Goal: Task Accomplishment & Management: Complete application form

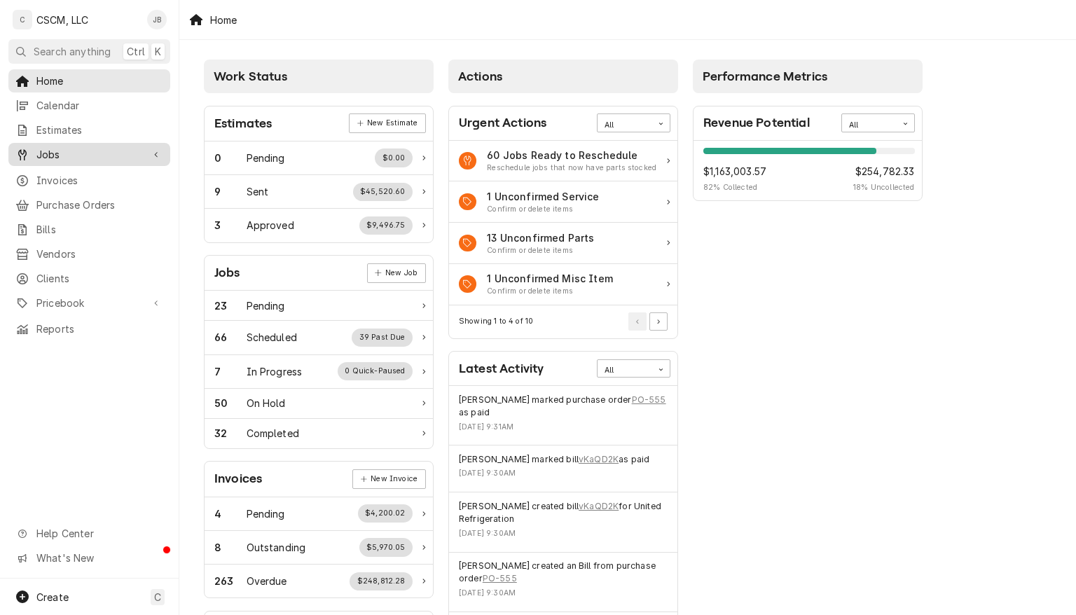
click at [60, 150] on span "Jobs" at bounding box center [89, 154] width 106 height 15
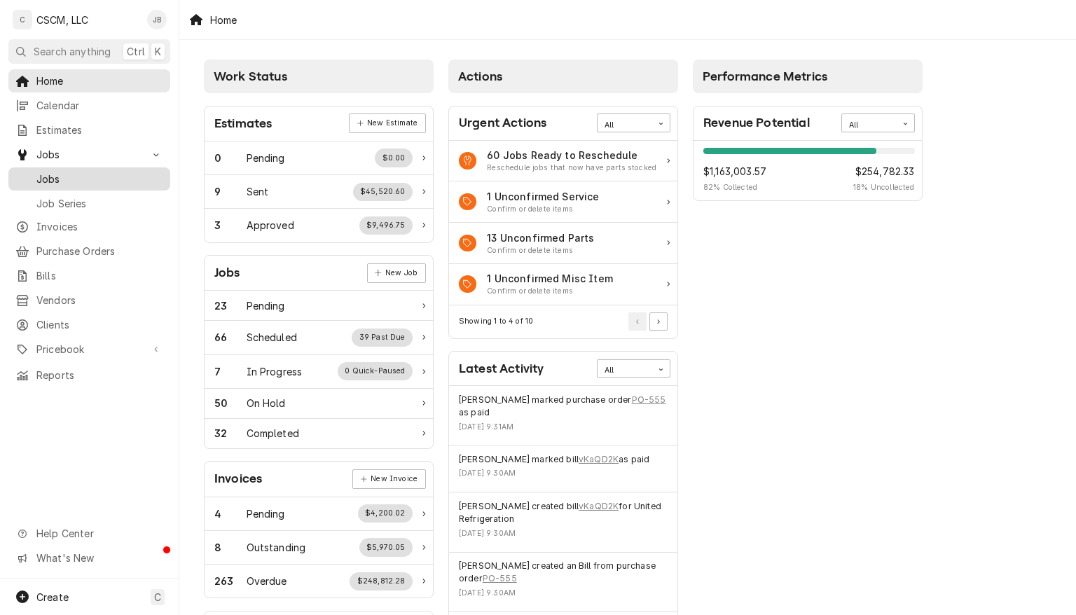
click at [60, 172] on span "Jobs" at bounding box center [99, 179] width 127 height 15
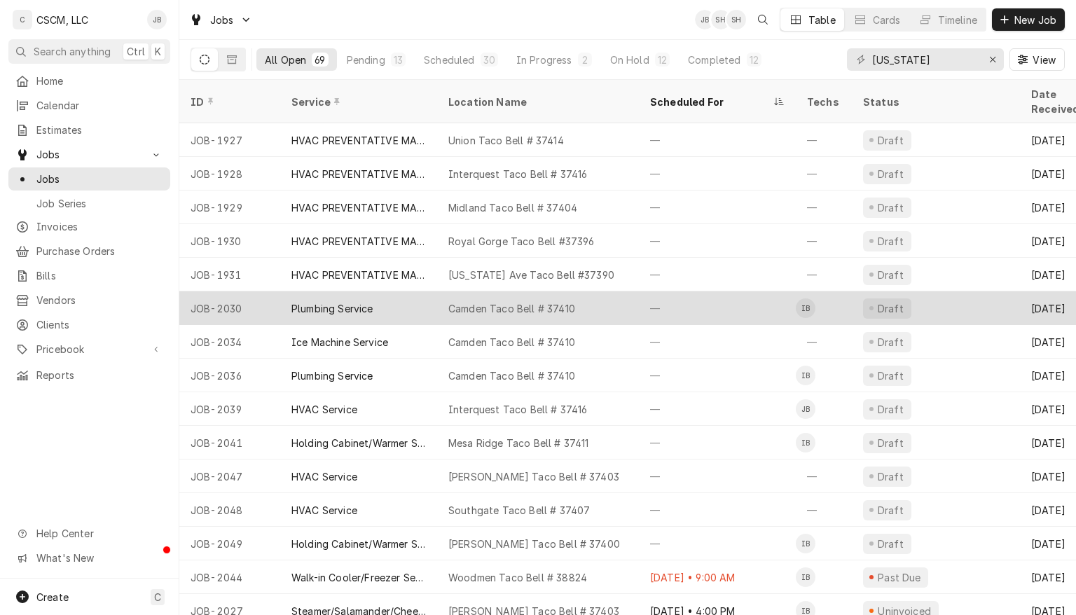
click at [608, 292] on div "Camden Taco Bell # 37410" at bounding box center [538, 309] width 202 height 34
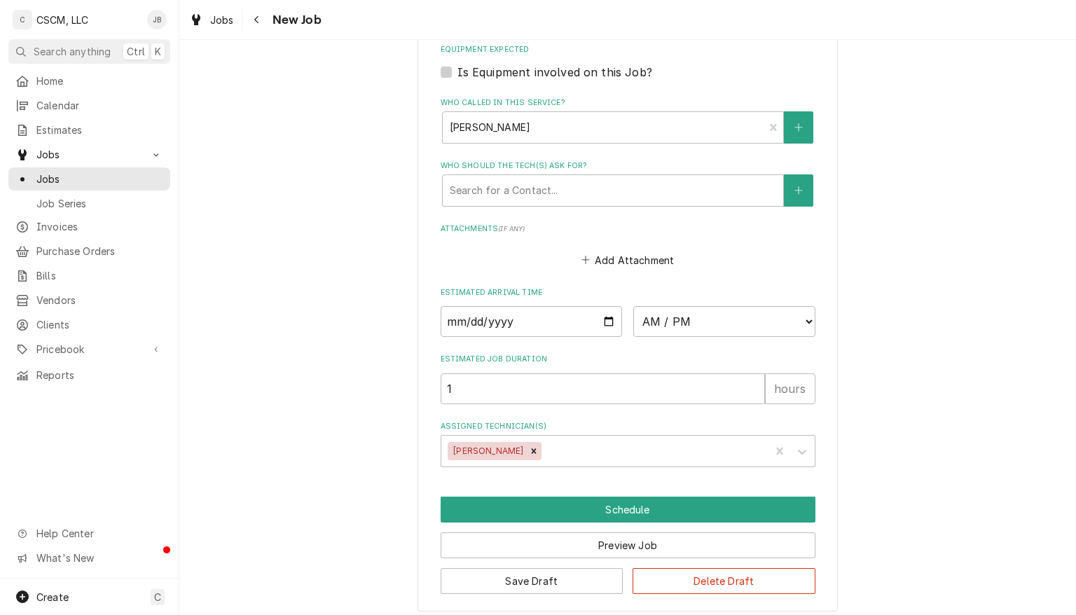
scroll to position [1068, 0]
click at [603, 313] on input "Date" at bounding box center [532, 321] width 182 height 31
type textarea "x"
type input "[DATE]"
click at [601, 322] on input "[DATE]" at bounding box center [532, 321] width 182 height 31
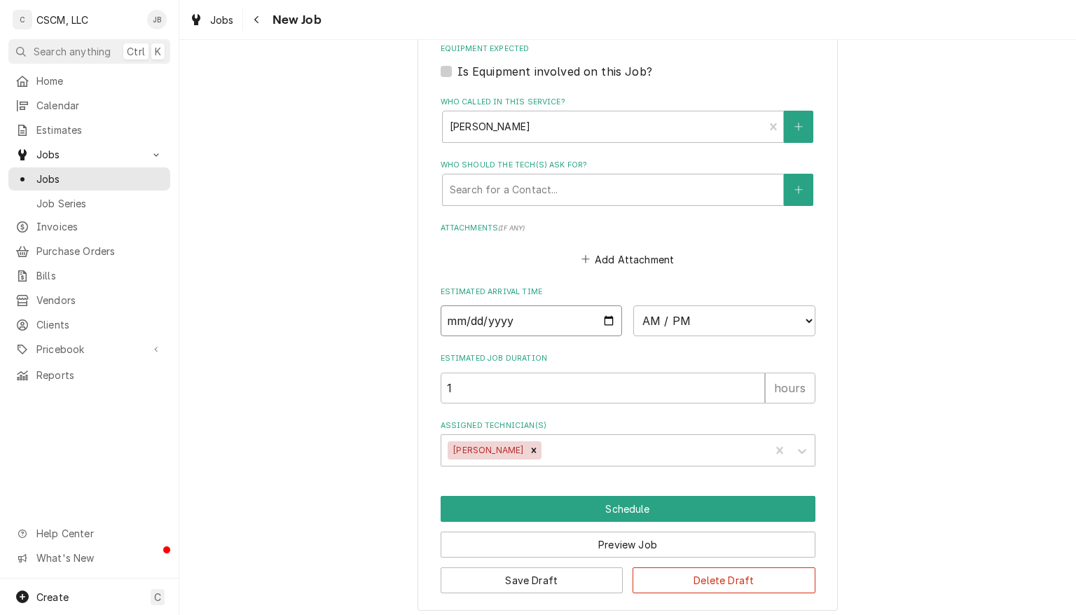
type textarea "x"
type input "[DATE]"
type textarea "x"
click at [754, 323] on select "AM / PM 6:00 AM 6:15 AM 6:30 AM 6:45 AM 7:00 AM 7:15 AM 7:30 AM 7:45 AM 8:00 AM…" at bounding box center [725, 321] width 182 height 31
select select "09:00:00"
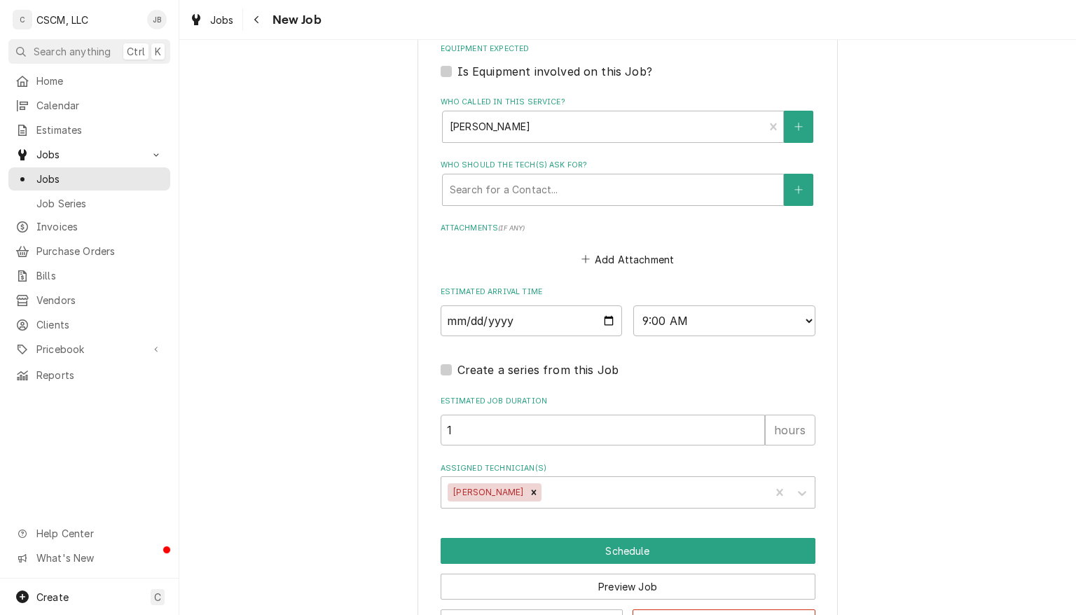
click at [545, 488] on input "Assigned Technician(s)" at bounding box center [546, 492] width 3 height 22
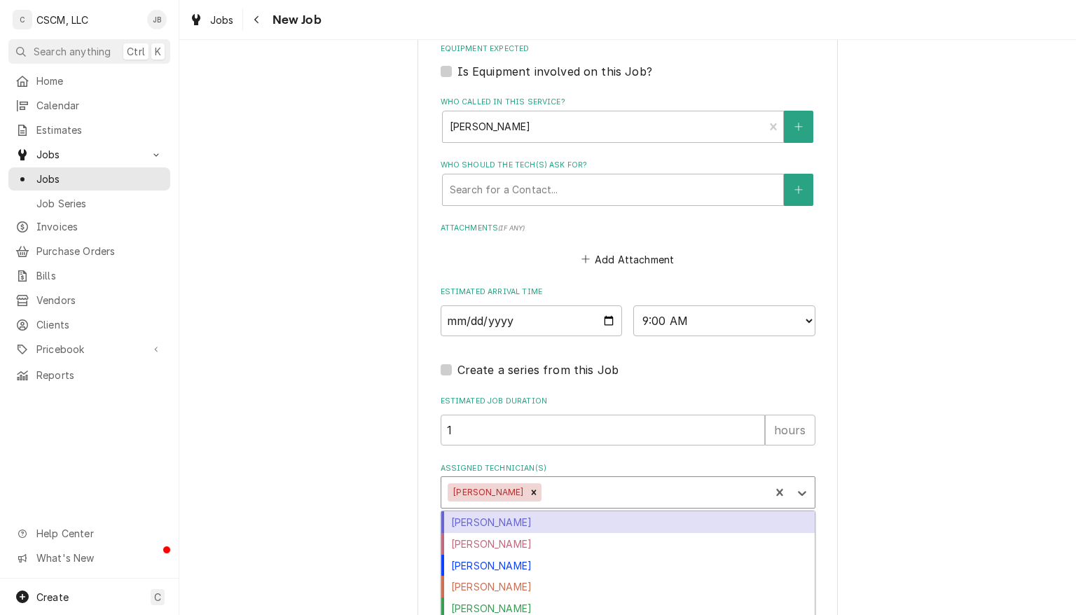
click at [495, 566] on div "James Bain" at bounding box center [629, 566] width 374 height 22
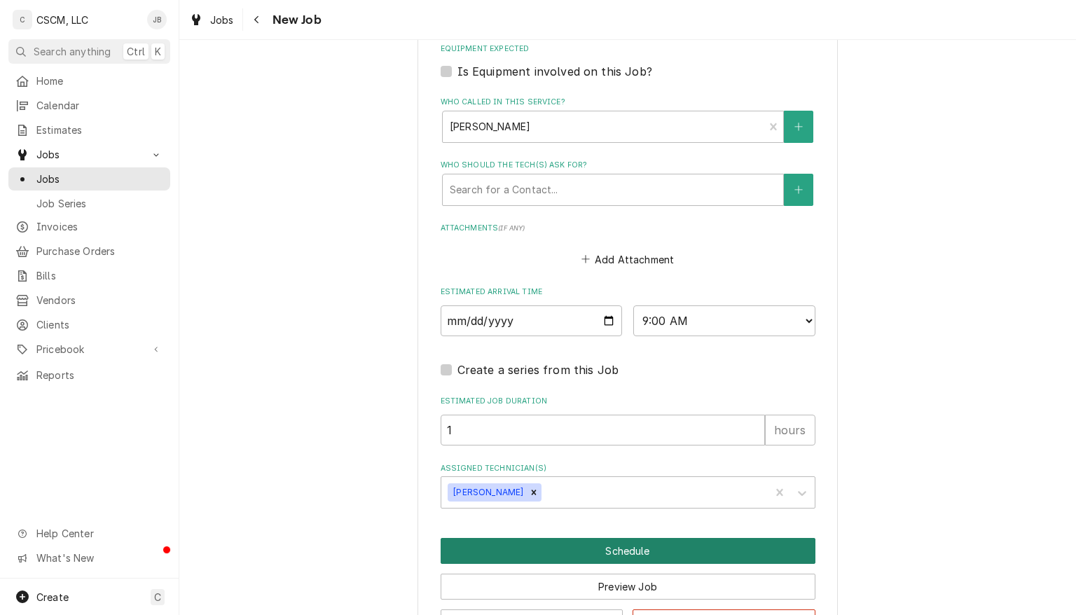
click at [709, 554] on button "Schedule" at bounding box center [628, 551] width 375 height 26
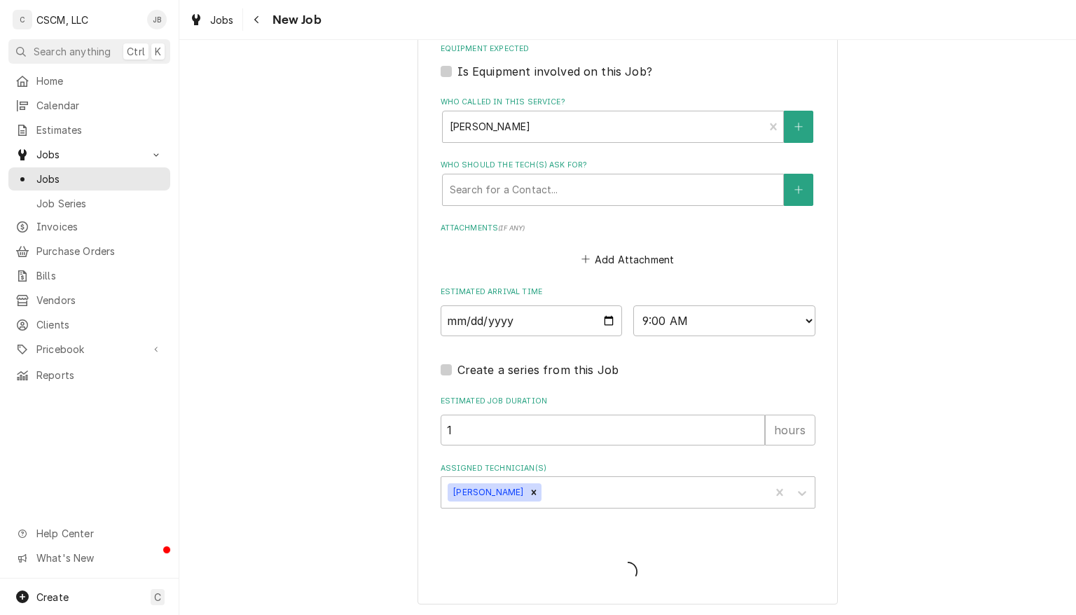
scroll to position [1065, 0]
type textarea "x"
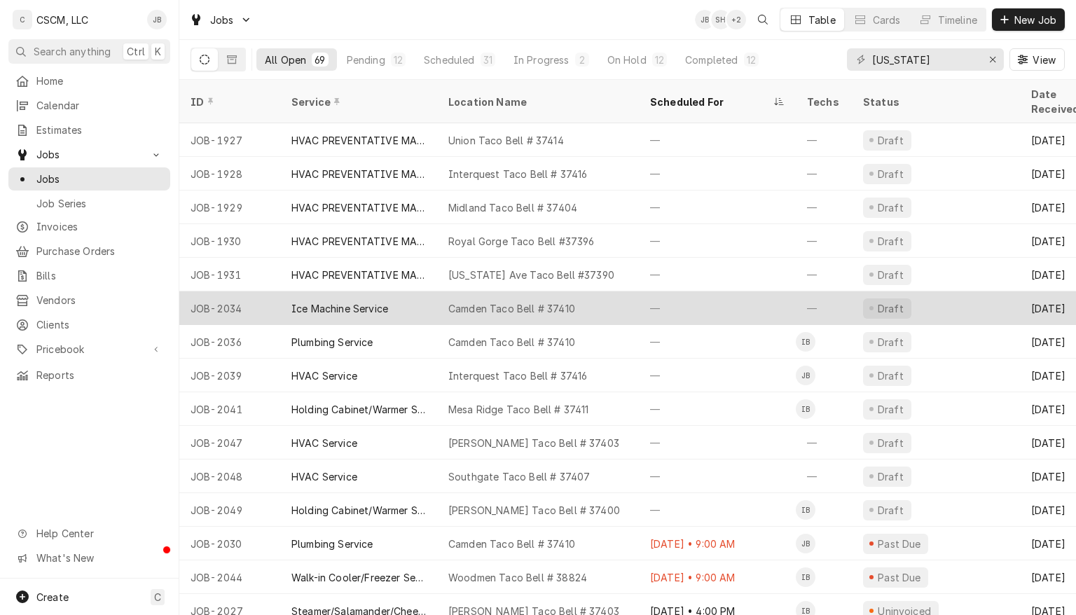
click at [608, 294] on div "Camden Taco Bell # 37410" at bounding box center [538, 309] width 202 height 34
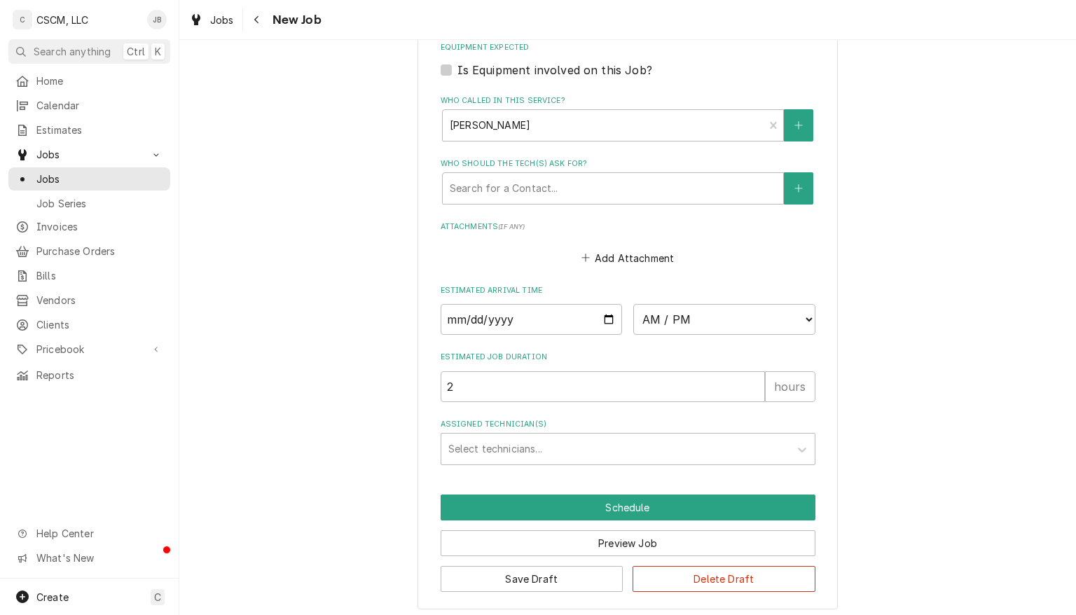
scroll to position [1071, 0]
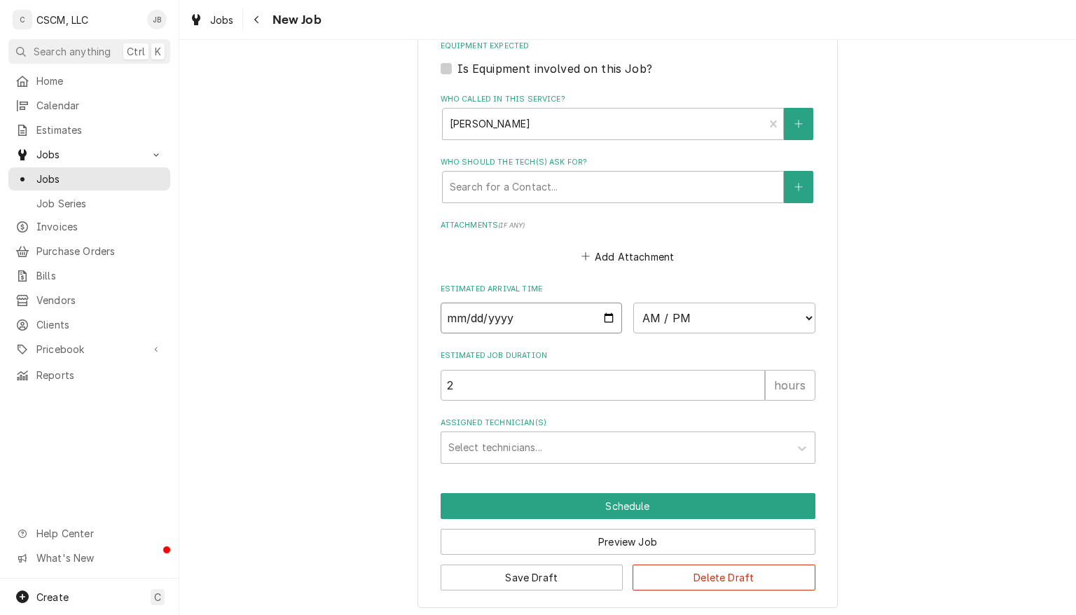
click at [604, 313] on input "Date" at bounding box center [532, 318] width 182 height 31
type textarea "x"
type input "2025-08-19"
click at [601, 311] on input "2025-08-19" at bounding box center [532, 318] width 182 height 31
type textarea "x"
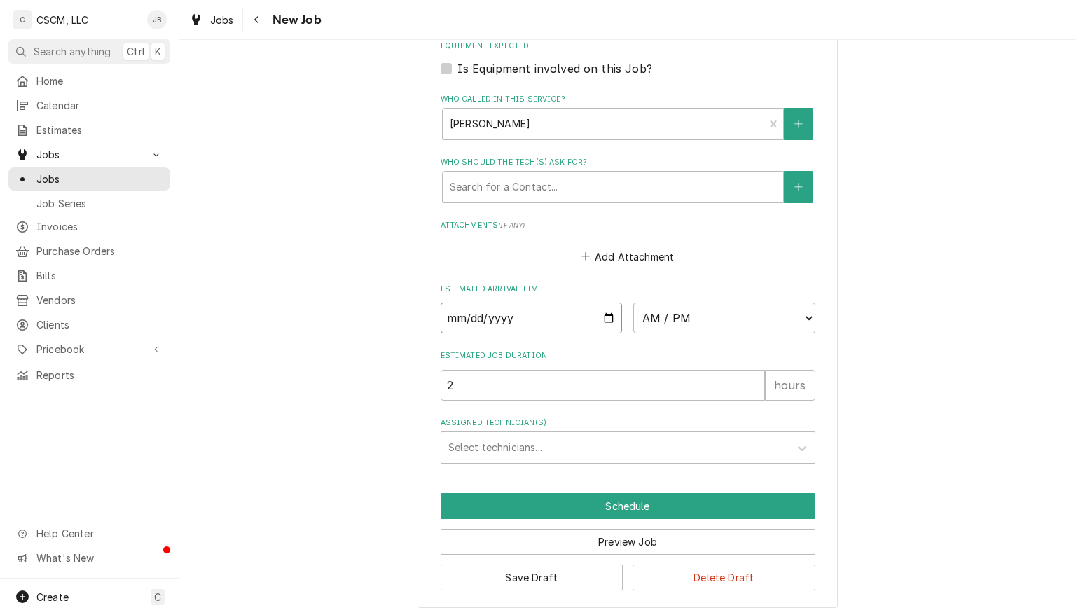
type input "2025-08-18"
type textarea "x"
click at [762, 311] on select "AM / PM 6:00 AM 6:15 AM 6:30 AM 6:45 AM 7:00 AM 7:15 AM 7:30 AM 7:45 AM 8:00 AM…" at bounding box center [725, 318] width 182 height 31
select select "10:00:00"
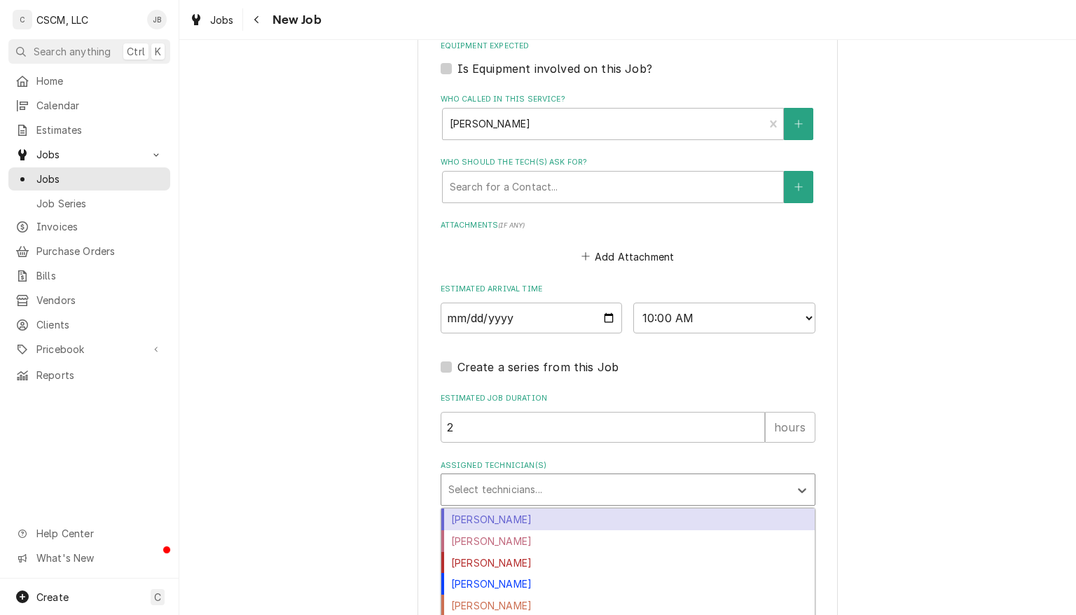
click at [485, 582] on div "James Bain" at bounding box center [629, 584] width 374 height 22
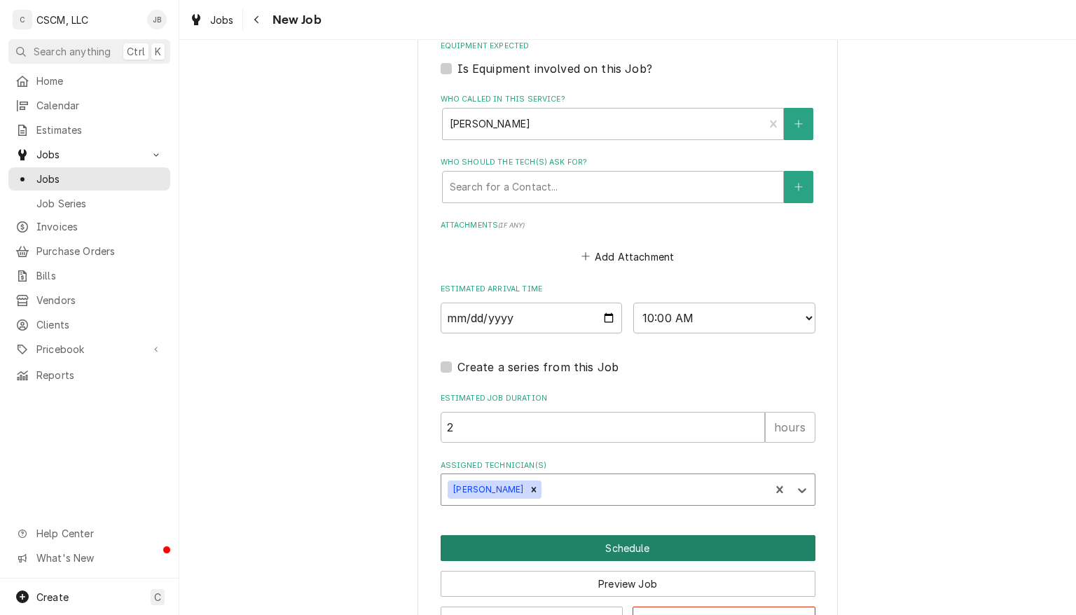
click at [652, 544] on button "Schedule" at bounding box center [628, 548] width 375 height 26
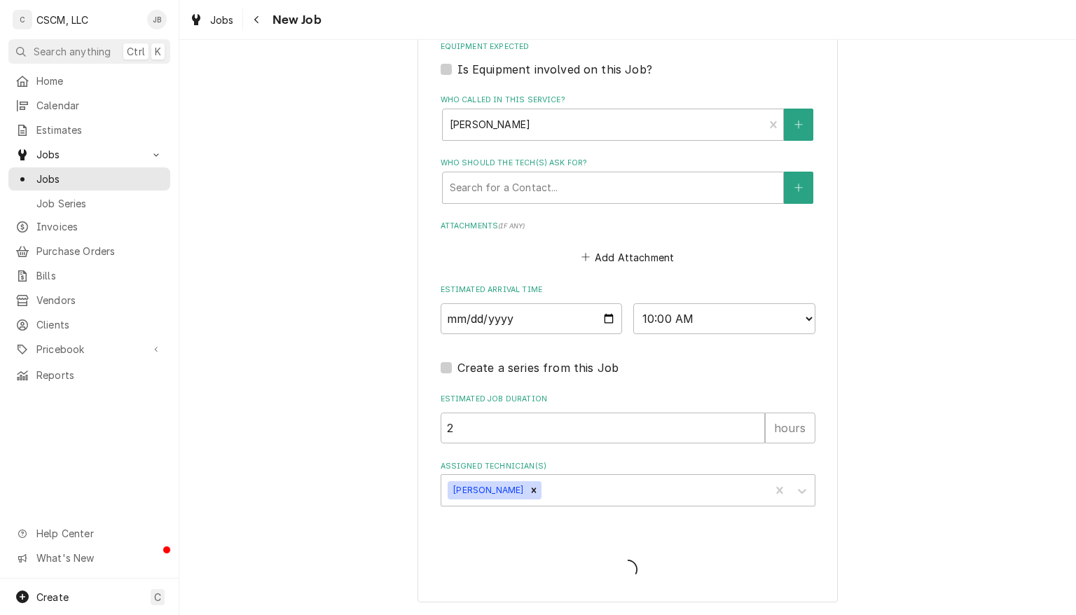
scroll to position [1065, 0]
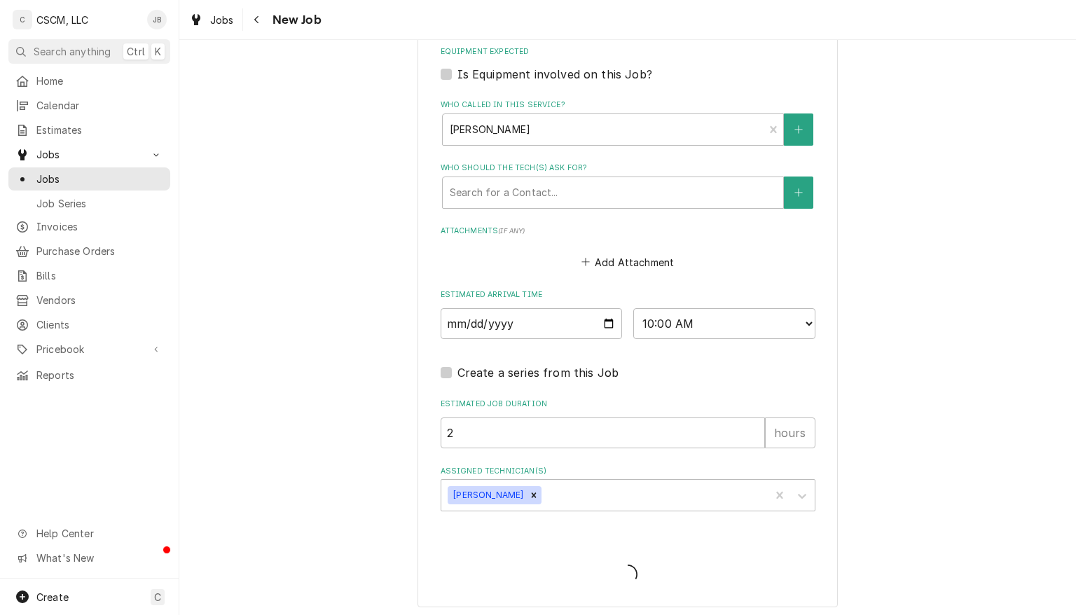
type textarea "x"
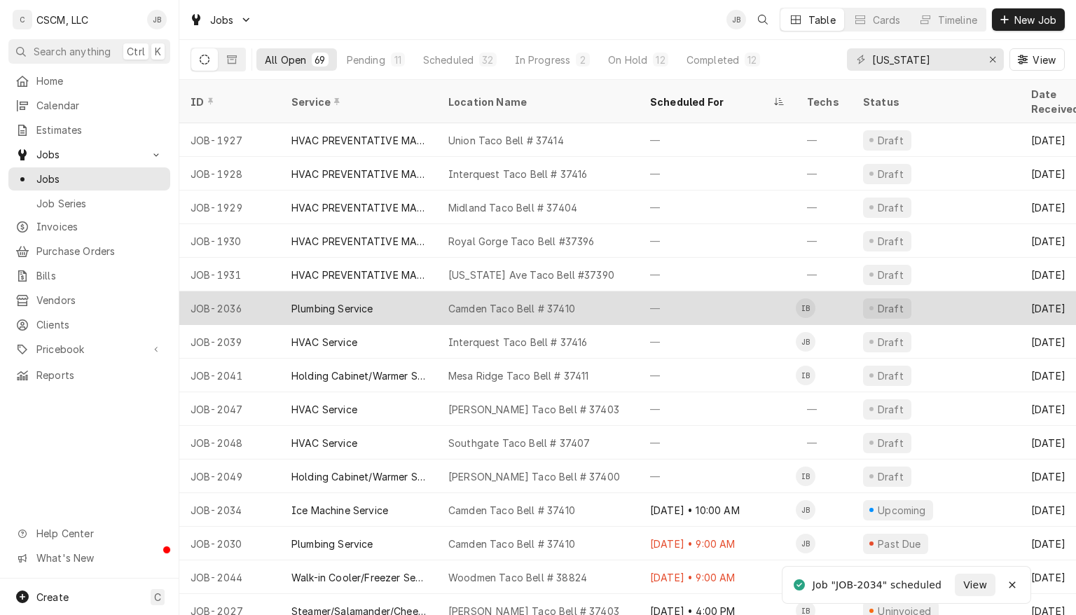
click at [600, 292] on div "Camden Taco Bell # 37410" at bounding box center [538, 309] width 202 height 34
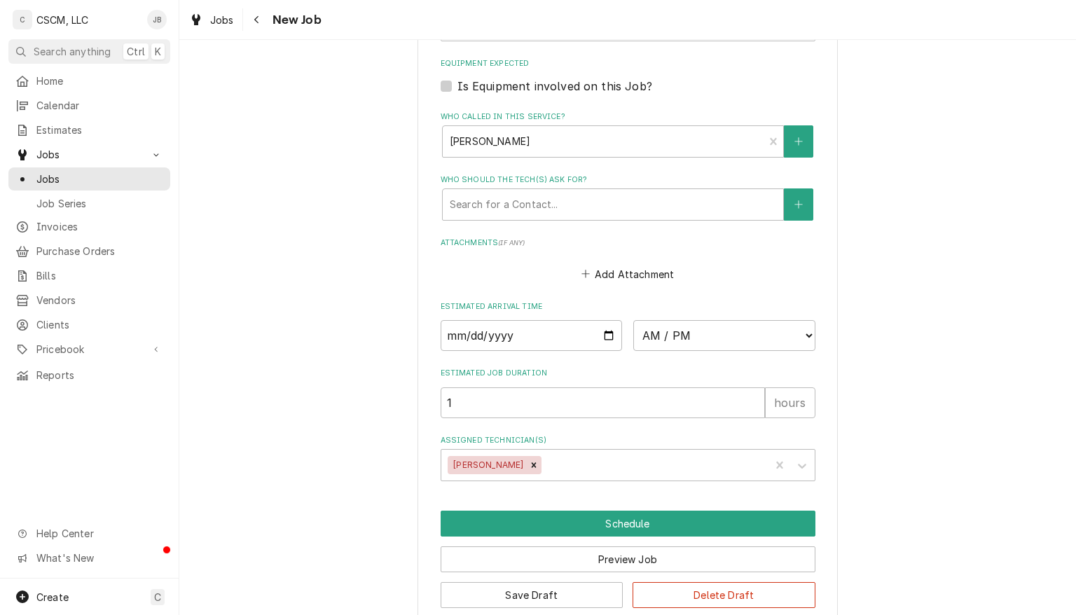
scroll to position [1088, 0]
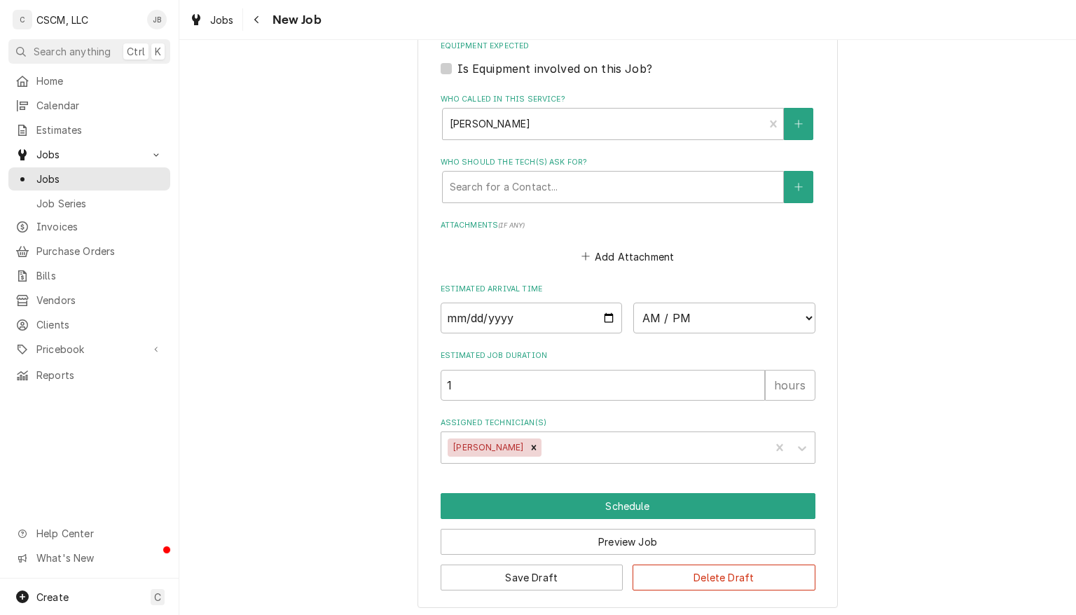
click at [603, 310] on input "Date" at bounding box center [532, 318] width 182 height 31
type textarea "x"
type input "2025-08-25"
click at [598, 313] on input "2025-08-25" at bounding box center [532, 318] width 182 height 31
type textarea "x"
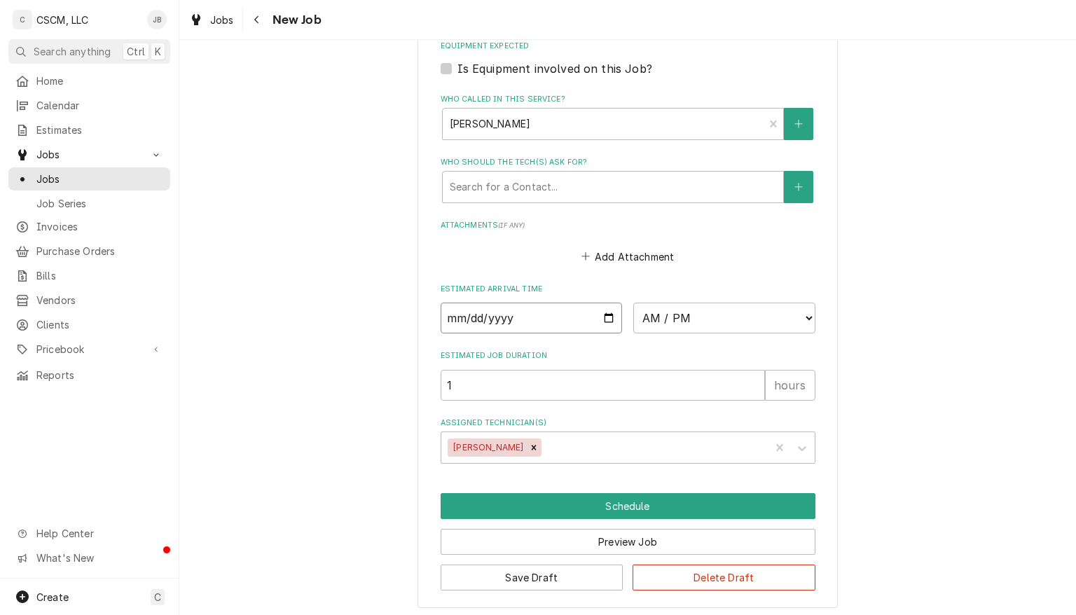
type input "2025-08-18"
type textarea "x"
click at [757, 317] on select "AM / PM 6:00 AM 6:15 AM 6:30 AM 6:45 AM 7:00 AM 7:15 AM 7:30 AM 7:45 AM 8:00 AM…" at bounding box center [725, 318] width 182 height 31
select select "12:00:00"
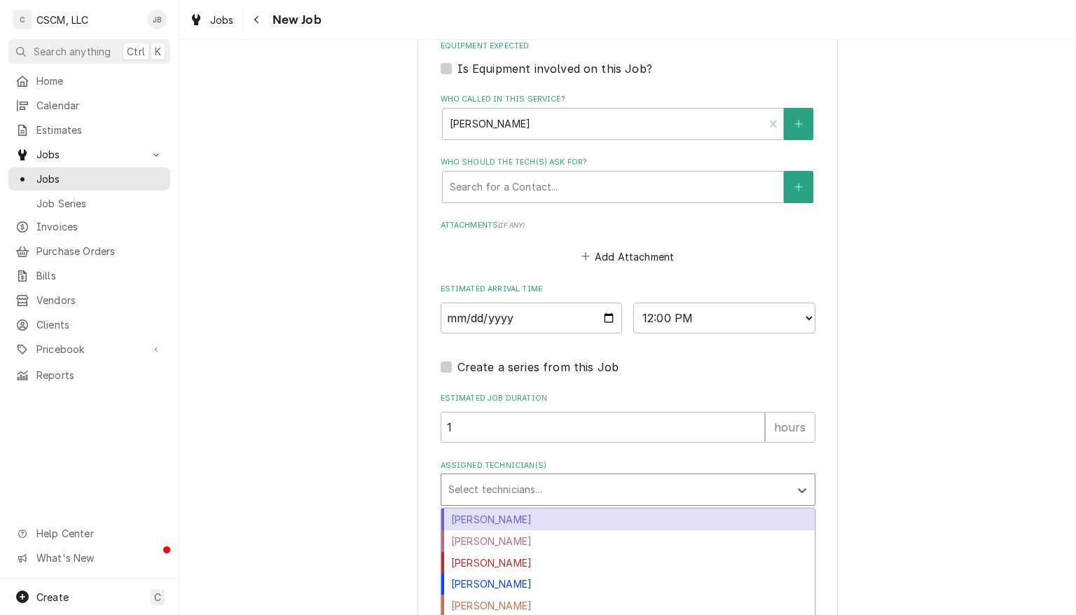
click at [500, 583] on div "James Bain" at bounding box center [629, 584] width 374 height 22
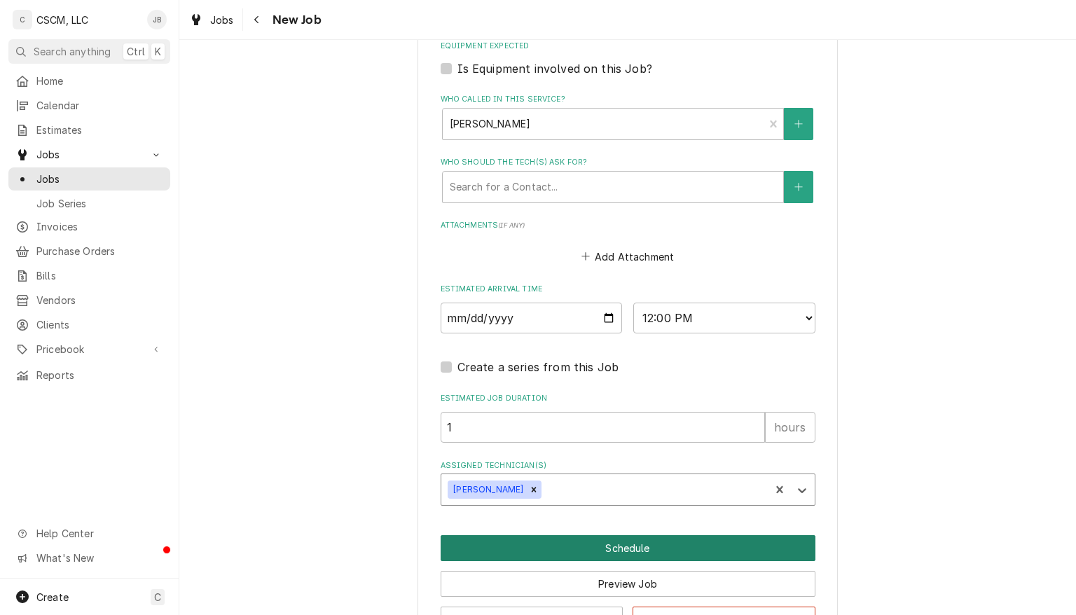
click at [619, 547] on button "Schedule" at bounding box center [628, 548] width 375 height 26
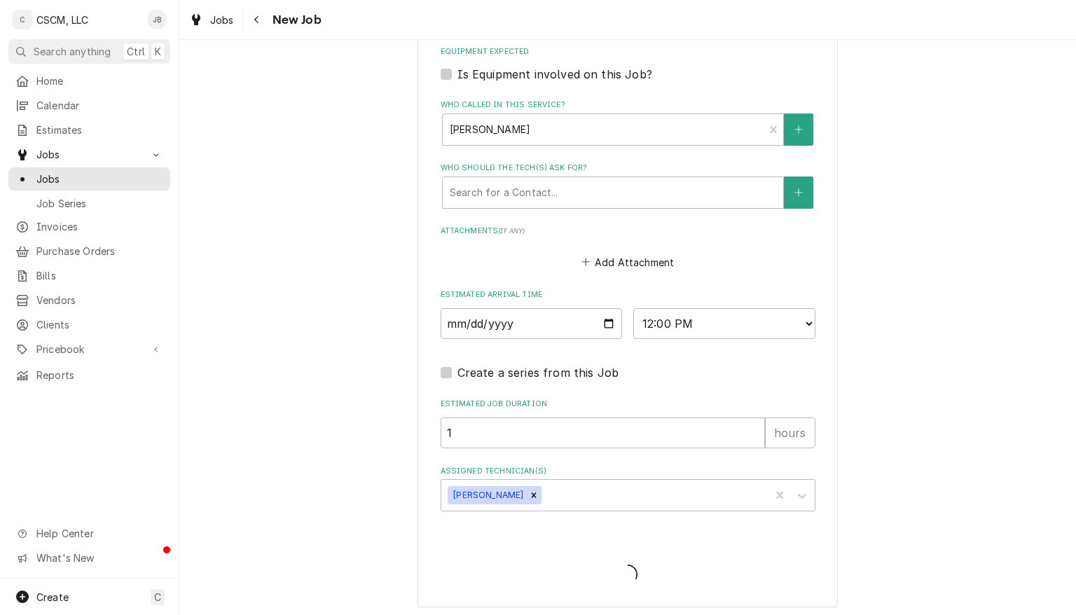
type textarea "x"
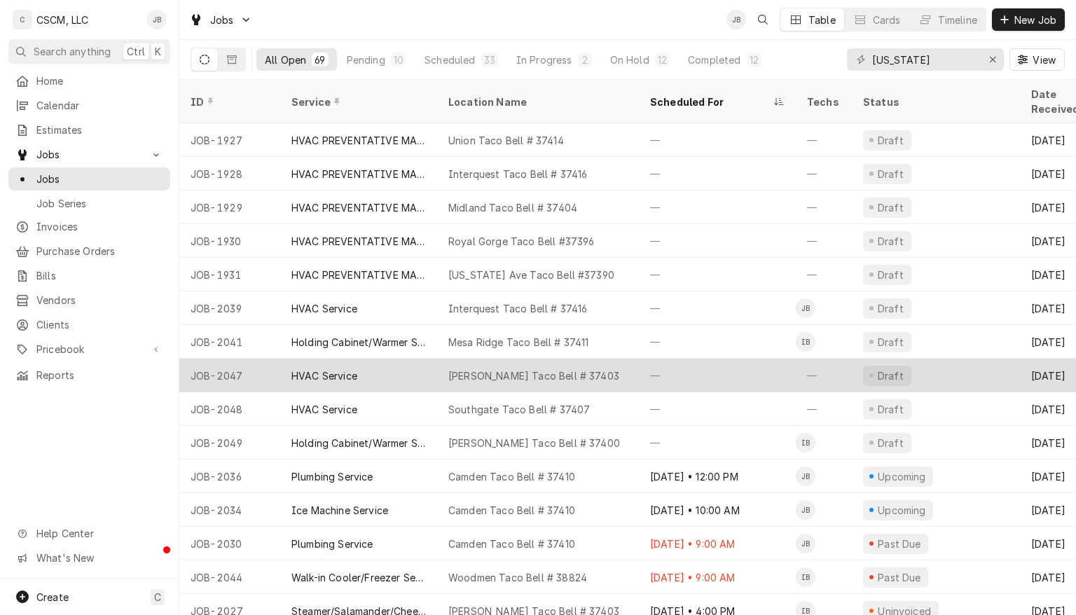
click at [623, 359] on div "McCulloch Taco Bell # 37403" at bounding box center [538, 376] width 202 height 34
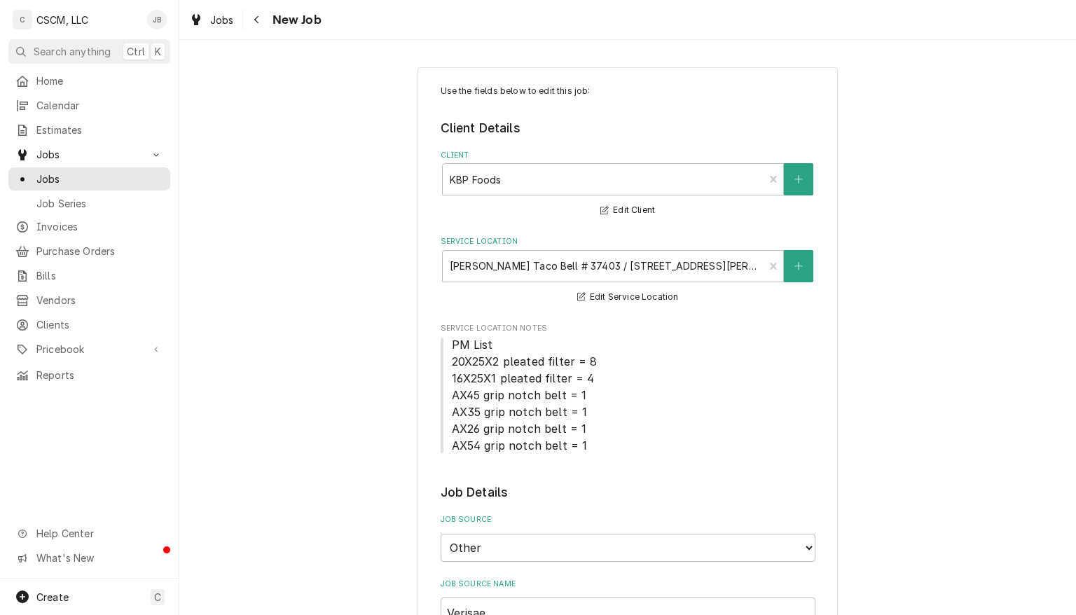
type textarea "x"
click at [256, 20] on icon "Navigate back" at bounding box center [257, 20] width 6 height 10
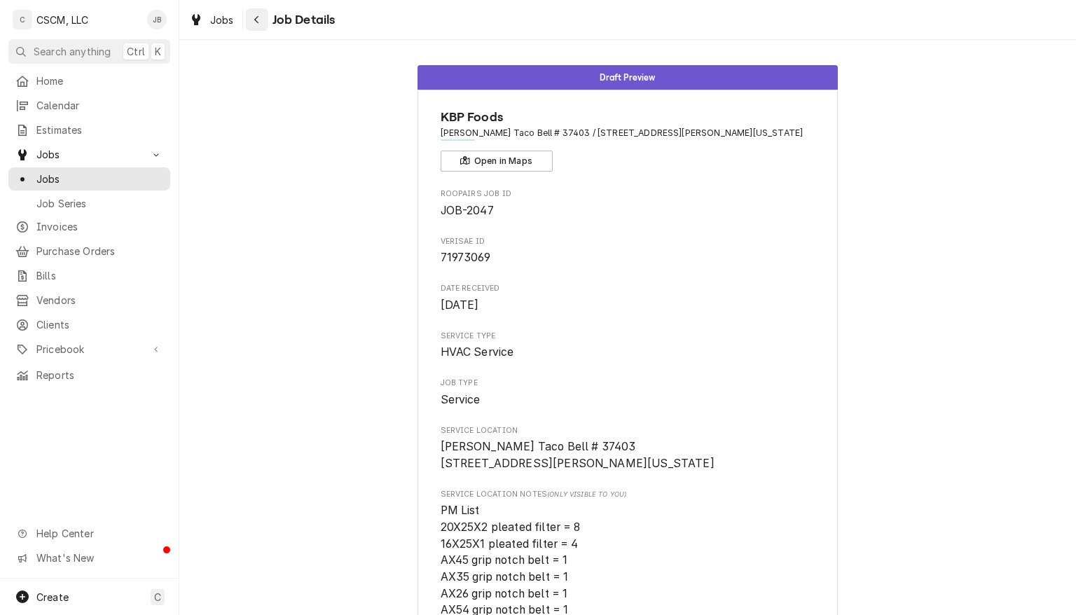
click at [260, 19] on div "Navigate back" at bounding box center [257, 20] width 14 height 14
